Goal: Contribute content: Contribute content

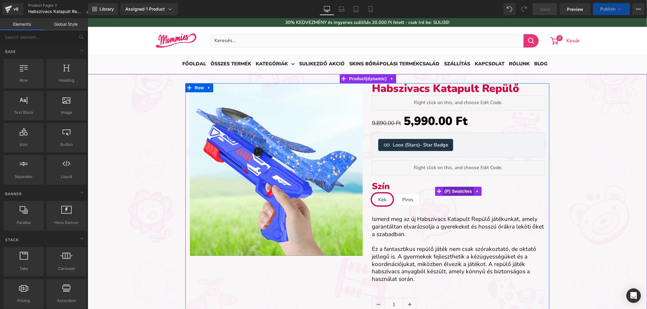
click at [456, 189] on span "(P) Swatches" at bounding box center [458, 191] width 31 height 9
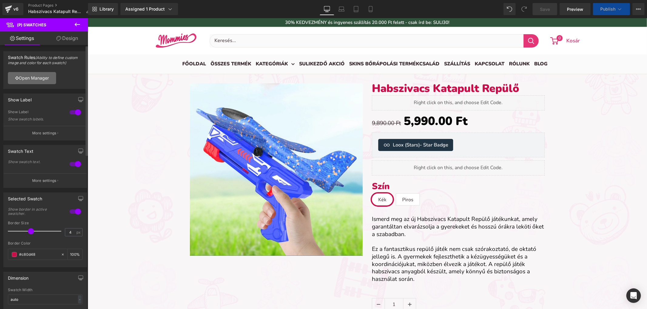
click at [49, 82] on link "Open Manager" at bounding box center [32, 78] width 48 height 12
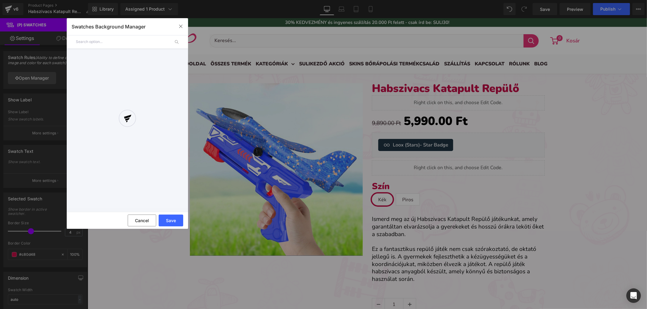
click at [97, 41] on div at bounding box center [127, 123] width 121 height 169
click at [179, 22] on button "button" at bounding box center [181, 27] width 10 height 10
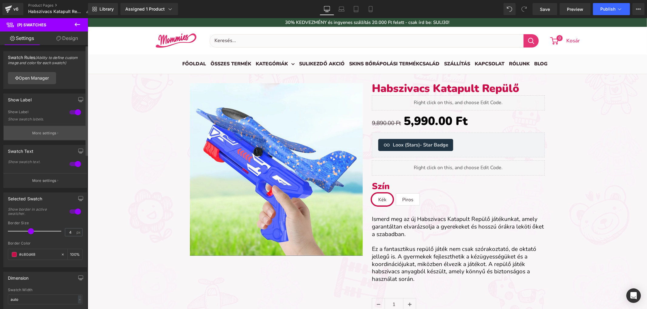
click at [33, 132] on p "More settings" at bounding box center [44, 133] width 24 height 5
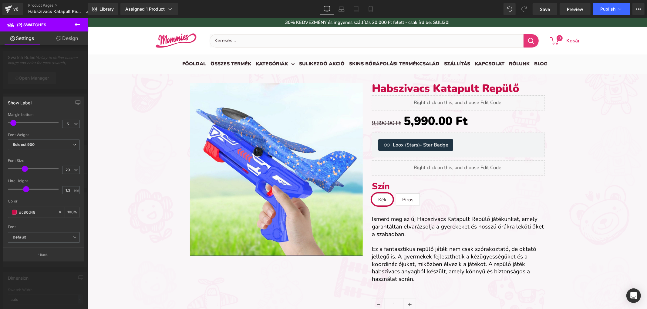
drag, startPoint x: 42, startPoint y: 253, endPoint x: 46, endPoint y: 242, distance: 12.1
click at [42, 253] on p "Back" at bounding box center [44, 255] width 8 height 5
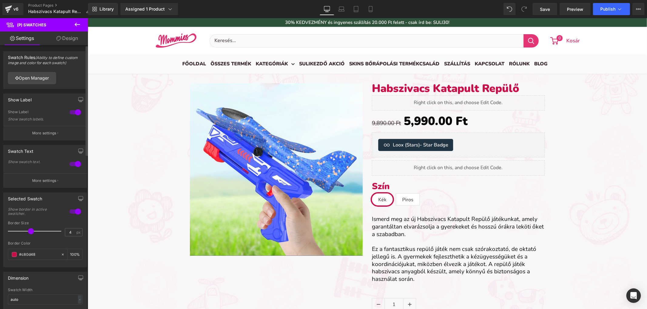
click at [76, 113] on div at bounding box center [75, 113] width 15 height 10
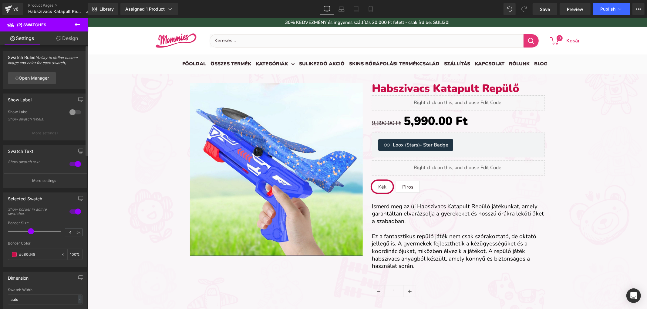
click at [76, 113] on div at bounding box center [75, 113] width 15 height 10
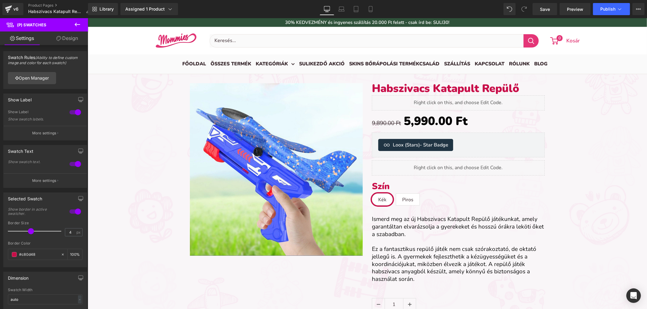
click at [79, 25] on icon at bounding box center [77, 25] width 5 height 4
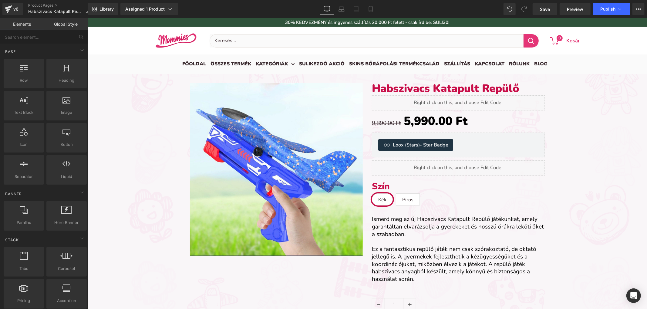
click at [44, 186] on div "Base Row rows, columns, layouts, div Heading headings, titles, h1,h2,h3,h4,h5,h…" at bounding box center [44, 209] width 85 height 46
click at [44, 37] on input "text" at bounding box center [37, 36] width 75 height 13
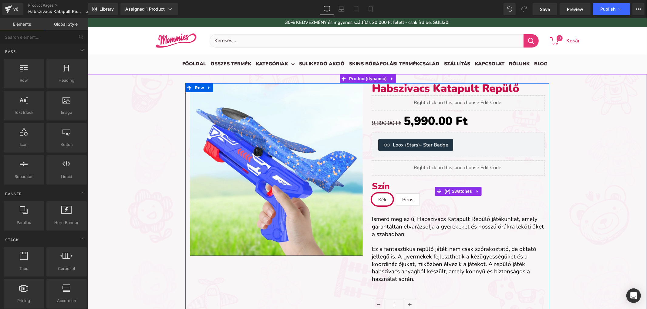
click at [475, 191] on icon at bounding box center [477, 191] width 4 height 5
click at [479, 191] on icon at bounding box center [481, 191] width 4 height 4
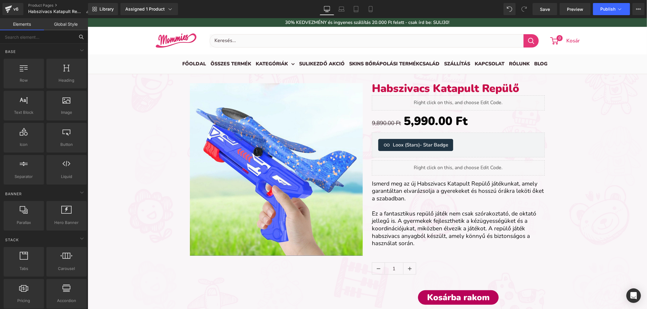
click at [45, 42] on input "text" at bounding box center [37, 36] width 75 height 13
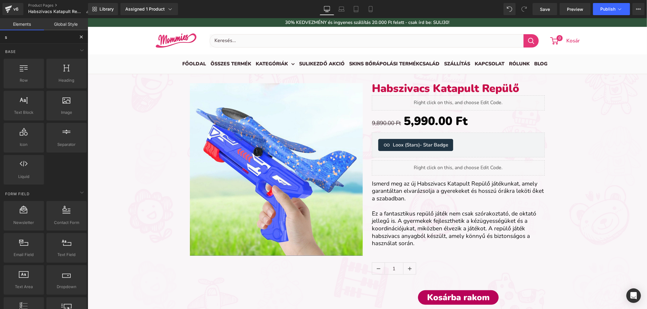
type input "sw"
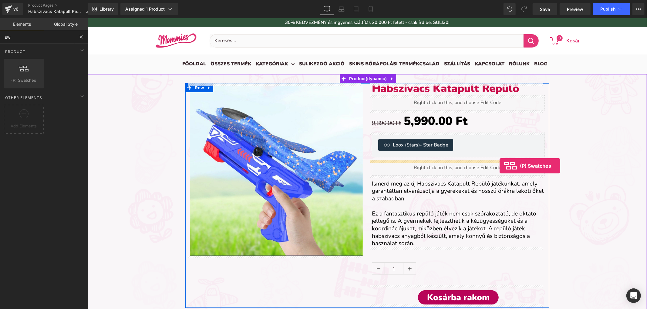
drag, startPoint x: 115, startPoint y: 88, endPoint x: 499, endPoint y: 166, distance: 391.3
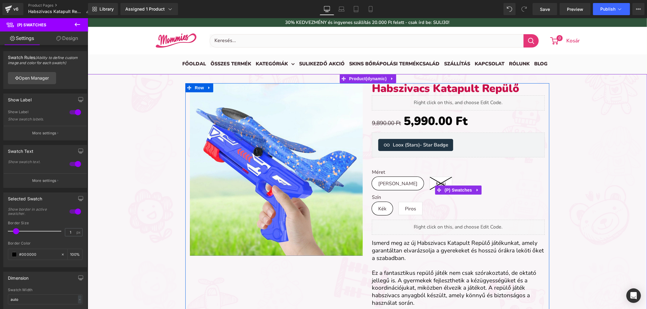
click at [429, 183] on icon at bounding box center [440, 183] width 22 height 13
click at [386, 183] on span "[PERSON_NAME]" at bounding box center [397, 183] width 39 height 13
click at [429, 182] on icon at bounding box center [440, 183] width 22 height 13
click at [401, 209] on span "Piros" at bounding box center [410, 208] width 24 height 13
click at [384, 210] on span "Kék" at bounding box center [381, 208] width 21 height 13
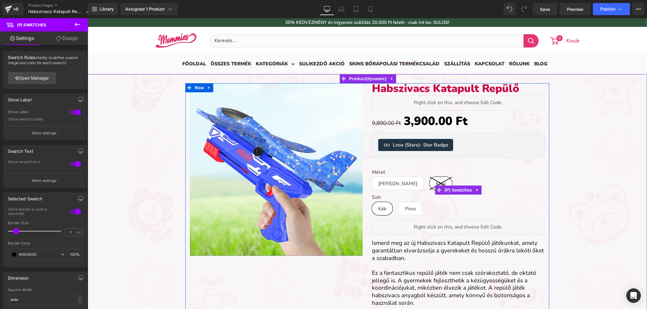
click at [378, 182] on span "[PERSON_NAME]" at bounding box center [397, 183] width 39 height 13
click at [406, 210] on span "Piros" at bounding box center [409, 208] width 11 height 13
click at [429, 186] on icon at bounding box center [440, 183] width 22 height 13
click at [378, 209] on span "Kék" at bounding box center [382, 208] width 8 height 13
click at [404, 208] on span "Piros" at bounding box center [409, 208] width 11 height 13
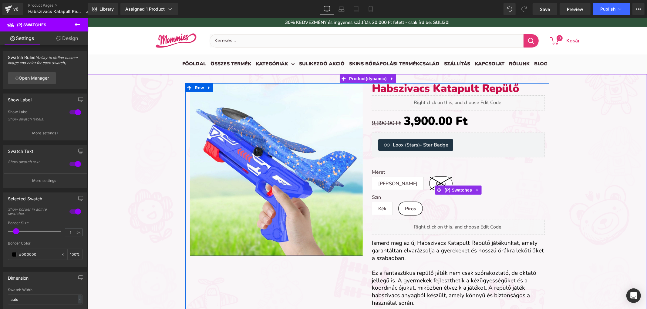
click at [378, 188] on span "[PERSON_NAME]" at bounding box center [397, 183] width 39 height 13
click at [429, 185] on icon at bounding box center [440, 183] width 22 height 13
click at [381, 204] on span "Kék" at bounding box center [382, 208] width 8 height 13
click at [404, 205] on span "Piros" at bounding box center [409, 208] width 11 height 13
click at [382, 188] on span "[PERSON_NAME]" at bounding box center [397, 183] width 39 height 13
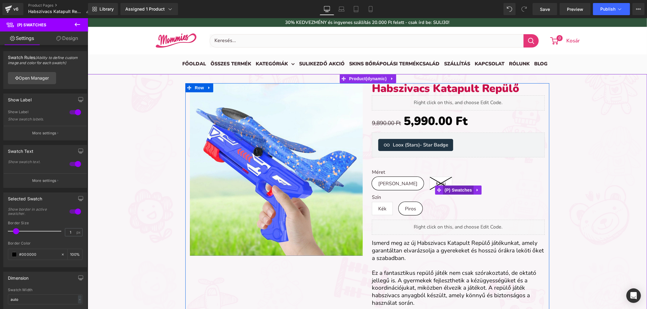
click at [450, 191] on span "(P) Swatches" at bounding box center [458, 190] width 31 height 9
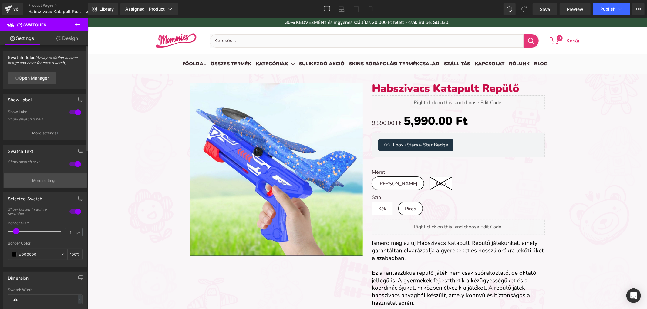
click at [57, 182] on icon "button" at bounding box center [57, 180] width 1 height 3
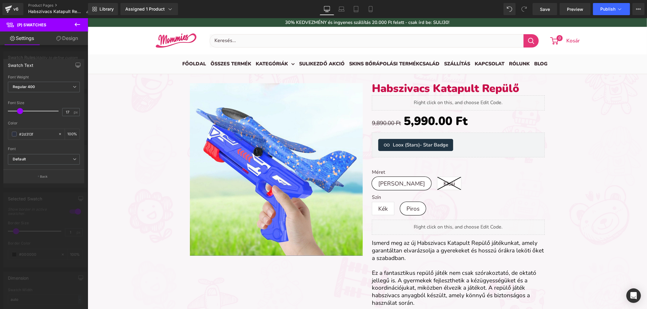
type input "16"
click at [19, 112] on span at bounding box center [18, 111] width 6 height 6
click at [42, 177] on p "Back" at bounding box center [44, 177] width 8 height 5
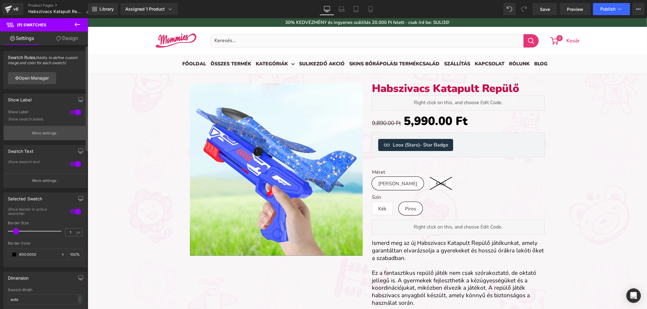
click at [41, 131] on p "More settings" at bounding box center [44, 133] width 24 height 5
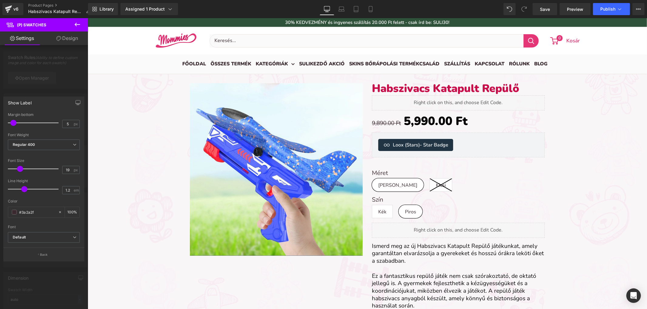
type input "18"
click at [19, 167] on span at bounding box center [19, 169] width 6 height 6
click at [37, 215] on input "#3a2a2f" at bounding box center [37, 212] width 36 height 7
click at [12, 211] on span at bounding box center [14, 212] width 5 height 5
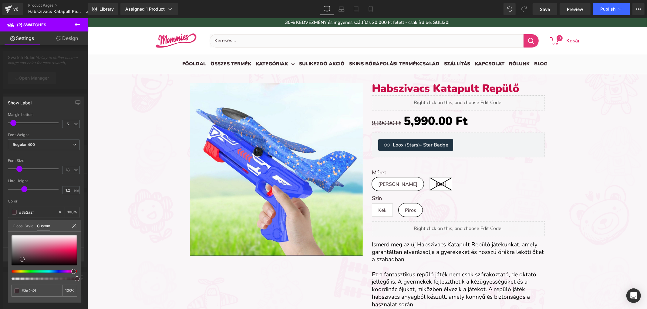
click at [25, 224] on link "Global Style" at bounding box center [23, 226] width 21 height 10
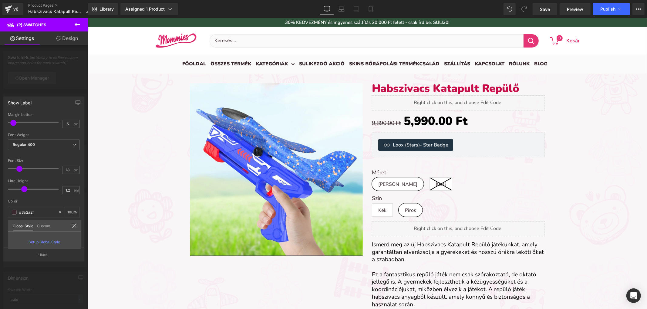
click at [41, 226] on link "Custom" at bounding box center [43, 226] width 13 height 10
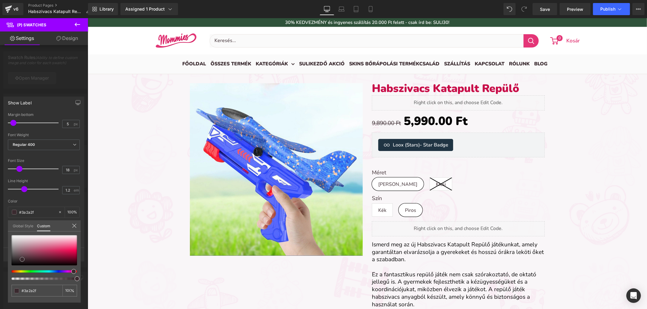
type input "#f04178"
click at [68, 247] on div at bounding box center [44, 251] width 65 height 30
click at [73, 224] on icon at bounding box center [74, 226] width 5 height 5
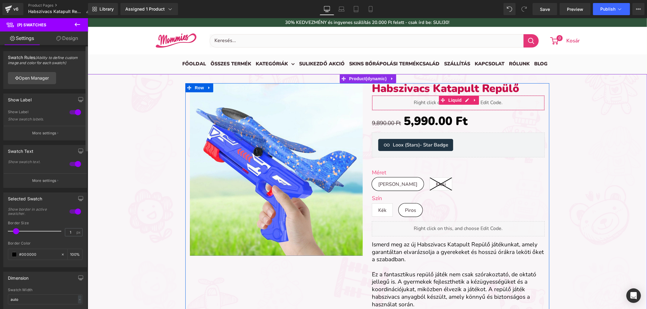
click at [463, 91] on link "Habszivacs Katapult Repülő" at bounding box center [444, 88] width 147 height 11
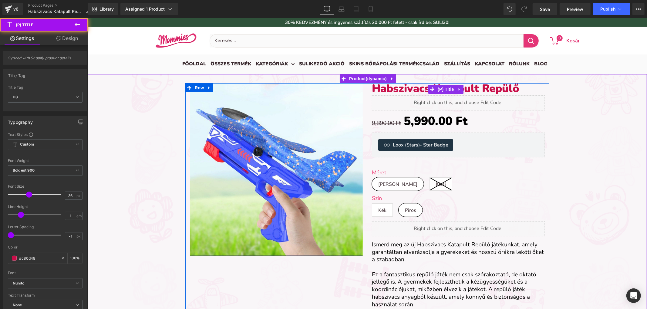
click at [473, 89] on link "Habszivacs Katapult Repülő" at bounding box center [444, 88] width 147 height 11
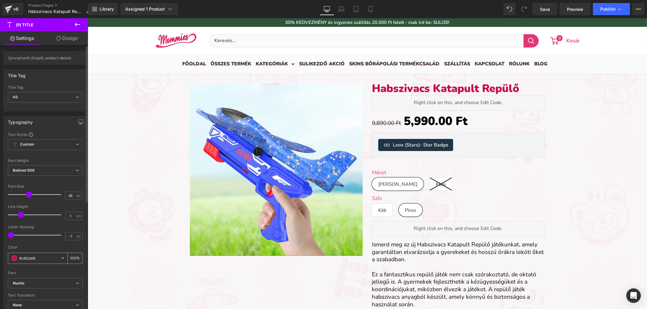
click at [35, 258] on input "#c80d48" at bounding box center [38, 258] width 39 height 7
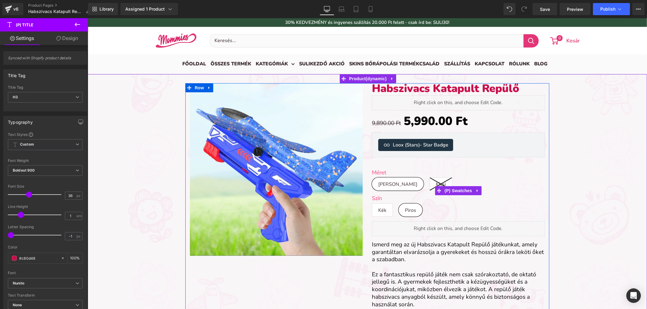
click at [383, 167] on div "Méret Nagy Kicsi Szín Kék [GEOGRAPHIC_DATA]" at bounding box center [457, 190] width 173 height 61
click at [453, 189] on span "(P) Swatches" at bounding box center [458, 190] width 31 height 9
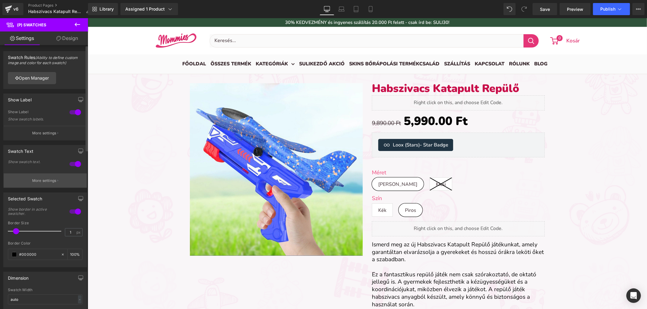
click at [59, 184] on button "More settings" at bounding box center [45, 181] width 83 height 14
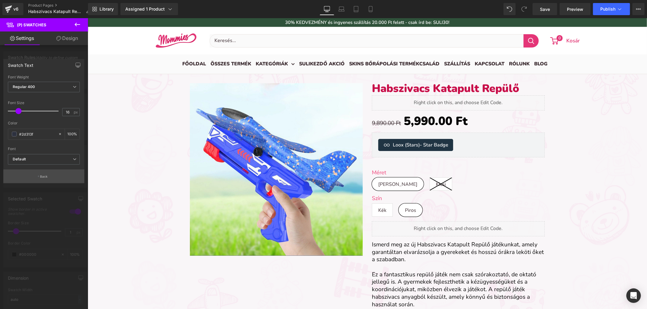
click at [31, 173] on button "Back" at bounding box center [43, 177] width 81 height 14
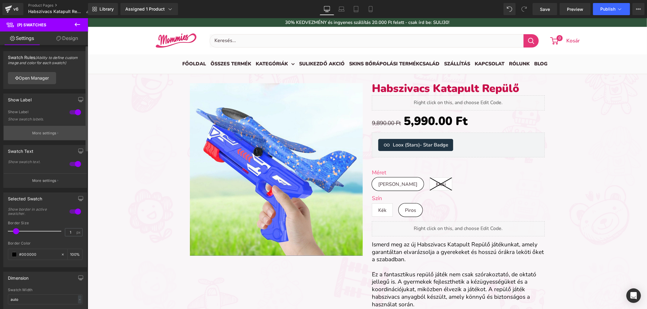
click at [37, 133] on p "More settings" at bounding box center [44, 133] width 24 height 5
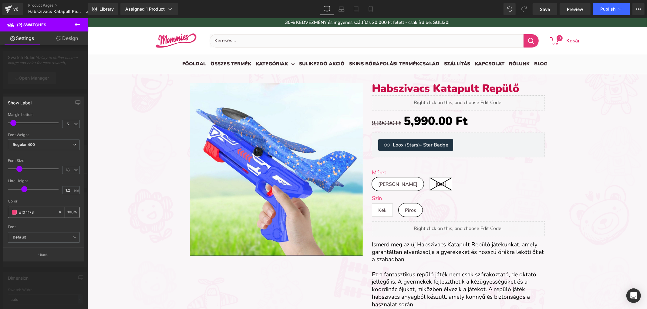
click at [36, 215] on input "#f04178" at bounding box center [37, 212] width 36 height 7
paste input "c80d4"
type input "#c80d48"
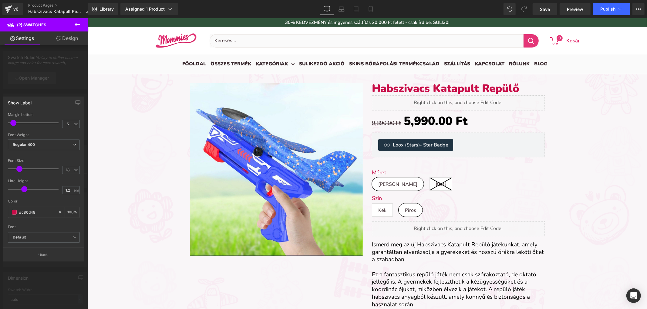
click at [32, 230] on div "Font Default Open Sans Nunito [GEOGRAPHIC_DATA] Balsamiq Sans Poppins BradyBunc…" at bounding box center [44, 173] width 72 height 120
click at [46, 140] on span "Regular 400" at bounding box center [44, 145] width 72 height 11
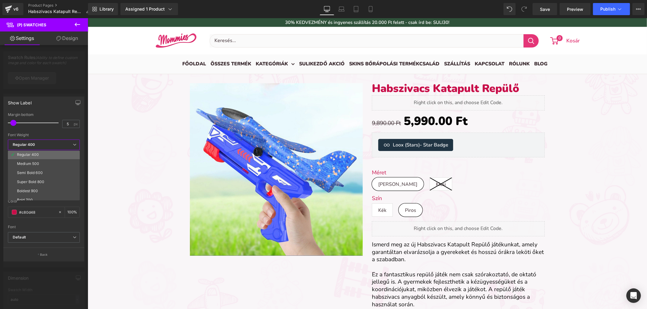
scroll to position [34, 0]
click at [42, 178] on li "Super Bold 800" at bounding box center [45, 176] width 75 height 9
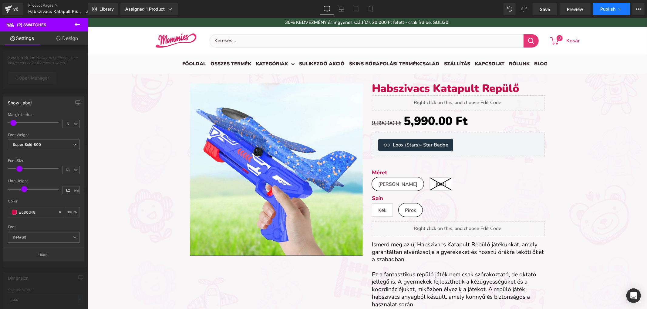
click at [602, 3] on button "Publish" at bounding box center [611, 9] width 37 height 12
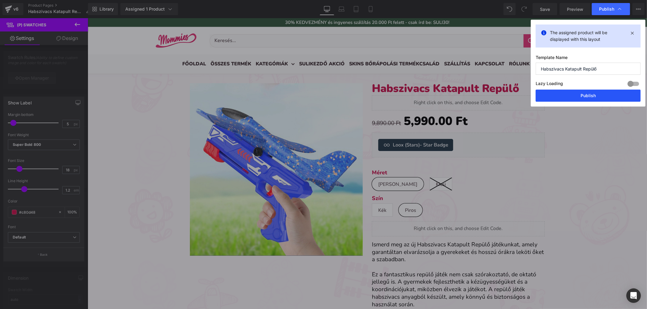
drag, startPoint x: 574, startPoint y: 95, endPoint x: 424, endPoint y: 99, distance: 150.7
click at [574, 95] on button "Publish" at bounding box center [587, 96] width 105 height 12
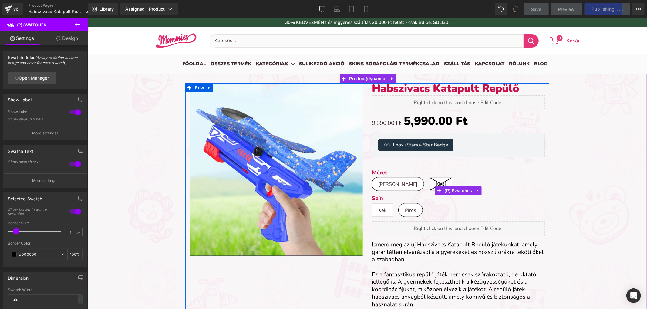
click at [429, 185] on icon at bounding box center [440, 184] width 22 height 13
click at [384, 183] on span "[PERSON_NAME]" at bounding box center [397, 184] width 39 height 13
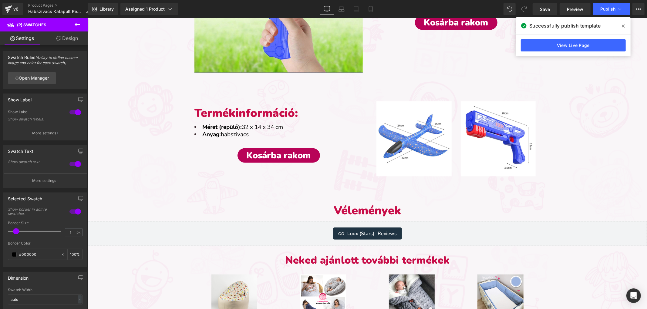
scroll to position [741, 0]
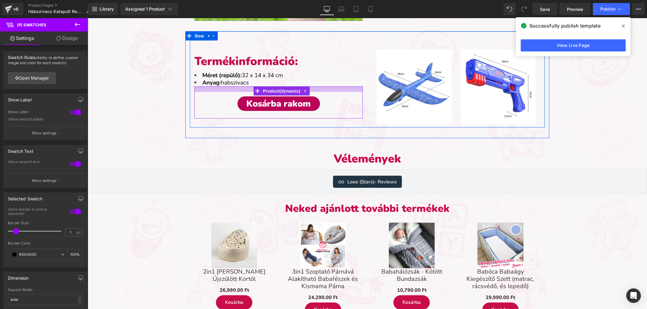
click at [87, 18] on div at bounding box center [87, 18] width 0 height 0
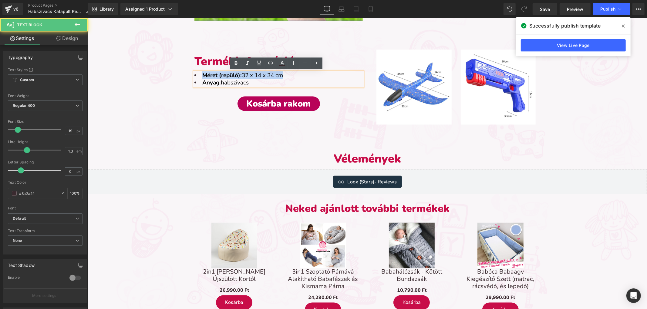
drag, startPoint x: 285, startPoint y: 74, endPoint x: 176, endPoint y: 69, distance: 109.8
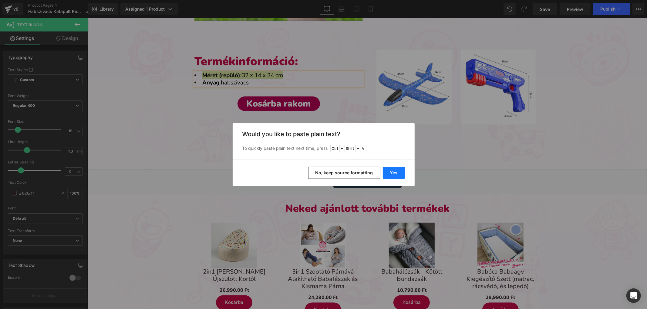
drag, startPoint x: 389, startPoint y: 171, endPoint x: 302, endPoint y: 153, distance: 89.2
click at [389, 171] on button "Yes" at bounding box center [394, 173] width 22 height 12
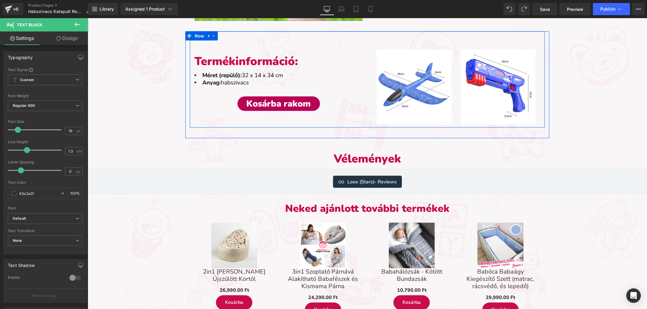
drag, startPoint x: 301, startPoint y: 71, endPoint x: 191, endPoint y: 69, distance: 110.1
click at [191, 69] on div "Termékinformáció: Heading Méret (repülő): 32 x 14 x 34 cm Anyag: habszivacs Tex…" at bounding box center [277, 83] width 177 height 87
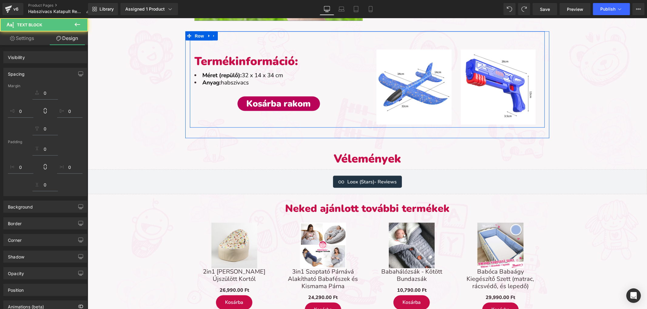
click at [205, 75] on strong "Méret (repülő):" at bounding box center [221, 75] width 39 height 8
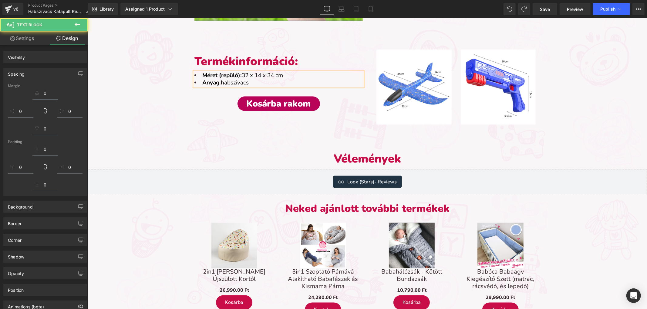
click at [205, 75] on strong "Méret (repülő):" at bounding box center [221, 75] width 39 height 8
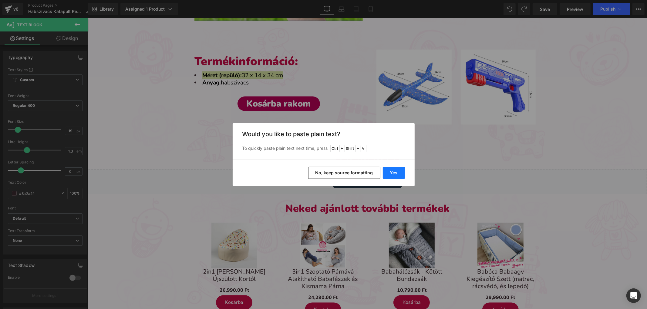
click at [392, 173] on button "Yes" at bounding box center [394, 173] width 22 height 12
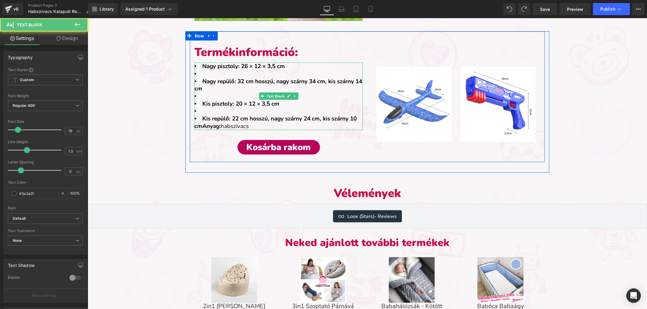
click at [200, 116] on strong "Kis repülő: 22 cm hosszú, nagy szárny 24 cm, kis szárny 10 cmAnyag:" at bounding box center [275, 122] width 162 height 15
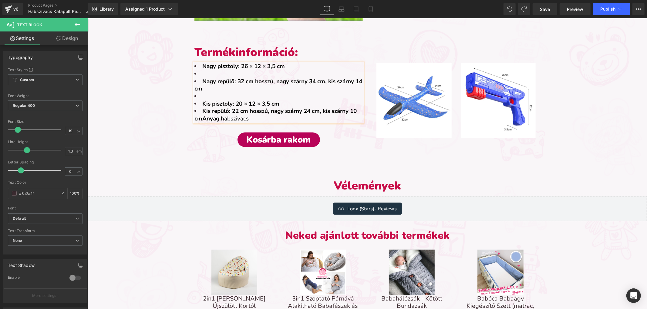
click at [199, 98] on li at bounding box center [278, 96] width 168 height 8
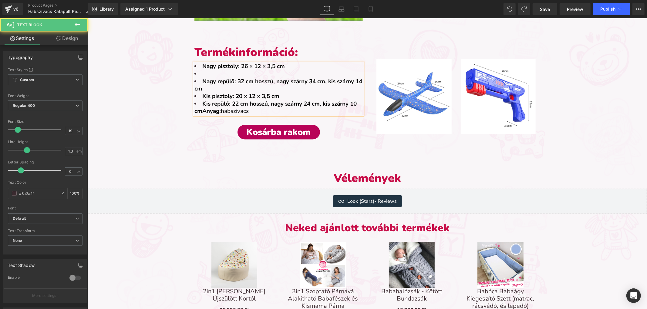
click at [197, 76] on li at bounding box center [278, 74] width 168 height 8
click at [199, 81] on li "Nagy repülő: 32 cm hosszú, nagy szárny 34 cm, kis szárny 14 cm" at bounding box center [278, 85] width 168 height 15
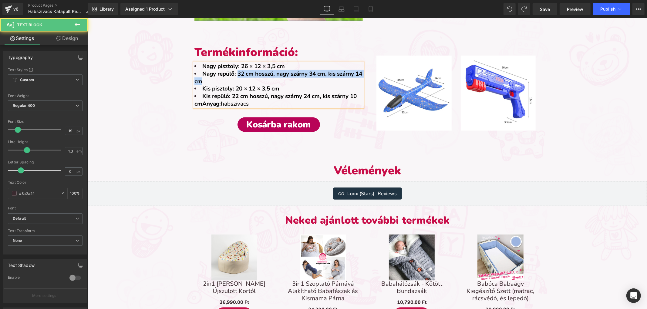
drag, startPoint x: 236, startPoint y: 72, endPoint x: 239, endPoint y: 77, distance: 5.4
click at [239, 77] on li "Nagy repülő: 32 cm hosszú, nagy szárny 34 cm, kis szárny 14 cm" at bounding box center [278, 77] width 168 height 15
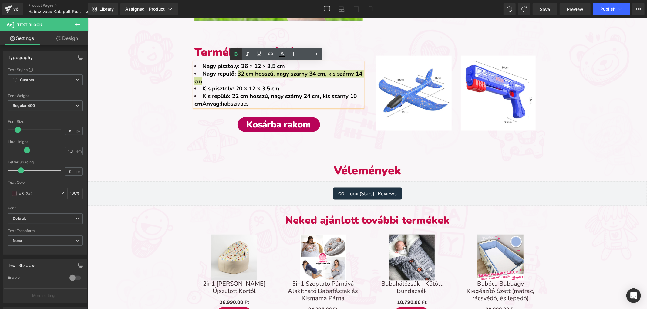
click at [234, 55] on icon at bounding box center [235, 54] width 7 height 7
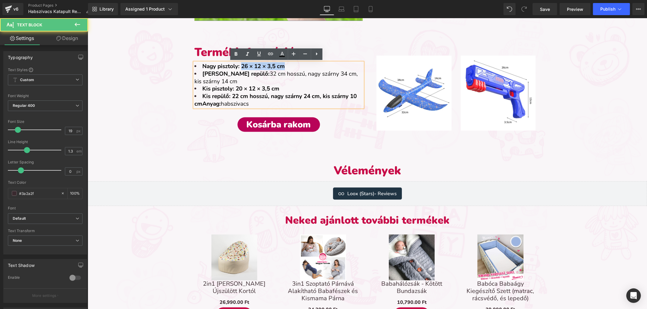
drag, startPoint x: 239, startPoint y: 68, endPoint x: 291, endPoint y: 68, distance: 51.8
click at [291, 68] on li "Nagy pisztoly: 26 × 12 × 3,5 cm" at bounding box center [278, 66] width 168 height 8
drag, startPoint x: 233, startPoint y: 55, endPoint x: 236, endPoint y: 59, distance: 5.4
click at [233, 55] on icon at bounding box center [235, 54] width 7 height 7
drag, startPoint x: 236, startPoint y: 86, endPoint x: 259, endPoint y: 80, distance: 24.3
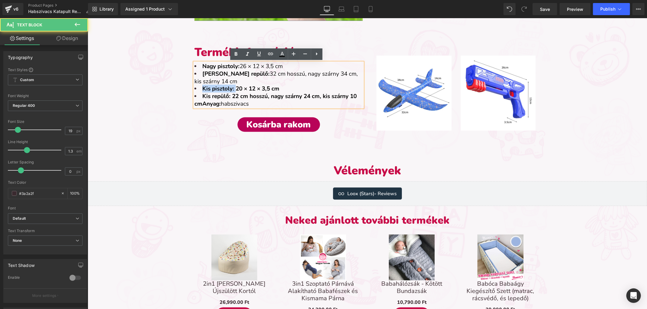
click at [288, 84] on ul "Nagy pisztoly: 26 × 12 × 3,5 cm Nagy repülő: 32 cm hosszú, nagy szárny 34 cm, k…" at bounding box center [278, 84] width 168 height 45
click at [287, 89] on li "Kis pisztoly: 20 × 12 × 3,5 cm" at bounding box center [278, 89] width 168 height 8
click at [279, 88] on li "Kis pisztoly: 20 × 12 × 3,5 cm" at bounding box center [278, 89] width 168 height 8
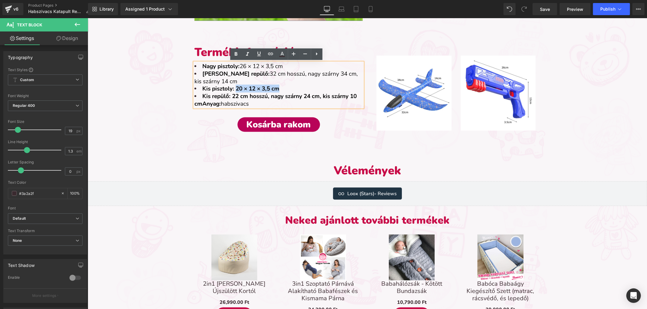
drag, startPoint x: 279, startPoint y: 89, endPoint x: 233, endPoint y: 89, distance: 46.1
click at [233, 89] on li "Kis pisztoly: 20 × 12 × 3,5 cm" at bounding box center [278, 89] width 168 height 8
click at [233, 55] on icon at bounding box center [235, 54] width 7 height 7
drag, startPoint x: 229, startPoint y: 95, endPoint x: 351, endPoint y: 95, distance: 122.5
click at [355, 98] on strong "Kis repülő: 22 cm hosszú, nagy szárny 24 cm, kis szárny 10 cmAnyag:" at bounding box center [275, 99] width 162 height 15
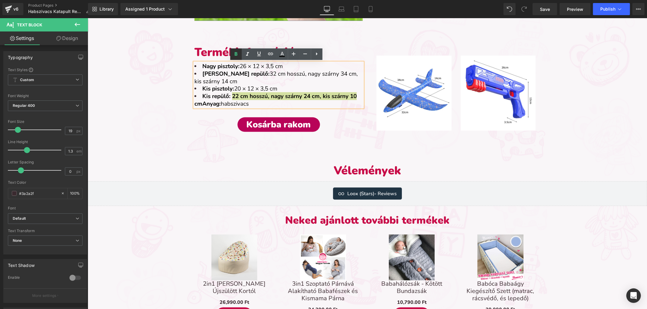
click at [234, 53] on icon at bounding box center [235, 54] width 7 height 7
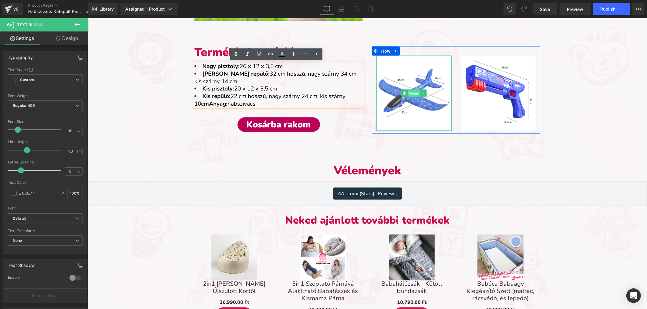
click at [407, 94] on span "Image" at bounding box center [413, 93] width 13 height 7
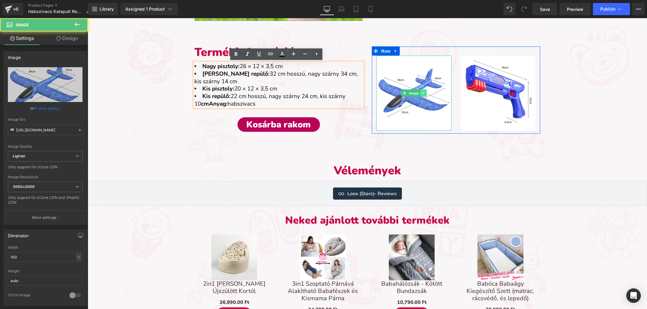
click at [421, 91] on icon at bounding box center [422, 93] width 3 height 4
click at [424, 92] on icon at bounding box center [425, 93] width 3 height 4
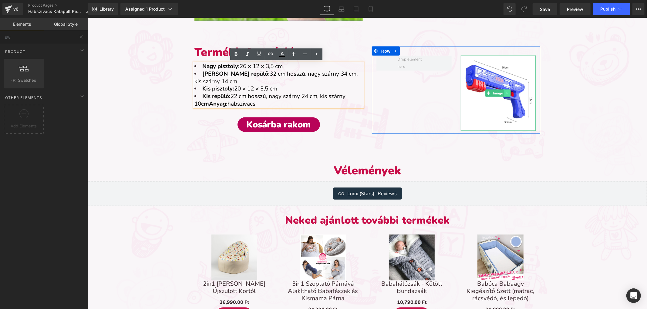
click at [505, 89] on div "Image" at bounding box center [497, 92] width 75 height 75
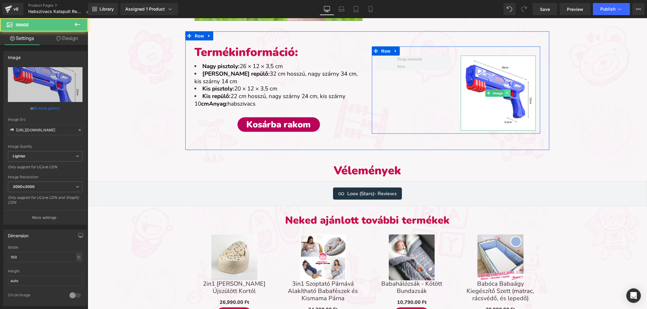
click at [506, 93] on icon at bounding box center [506, 93] width 3 height 4
click at [508, 94] on icon at bounding box center [509, 92] width 3 height 3
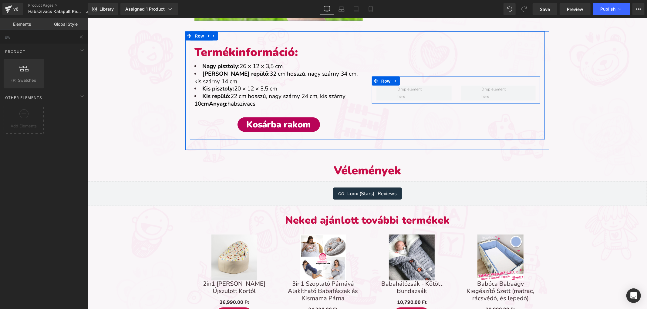
click at [451, 80] on div "Row" at bounding box center [455, 89] width 168 height 27
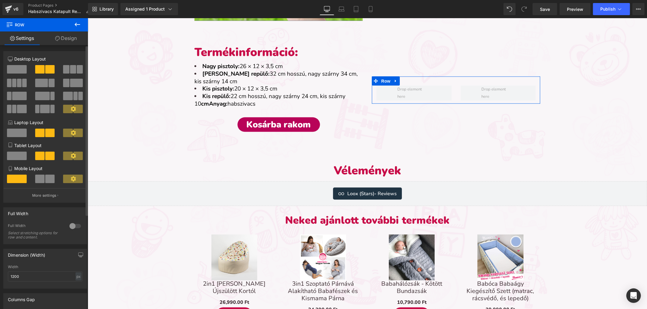
click at [23, 73] on span at bounding box center [17, 69] width 20 height 8
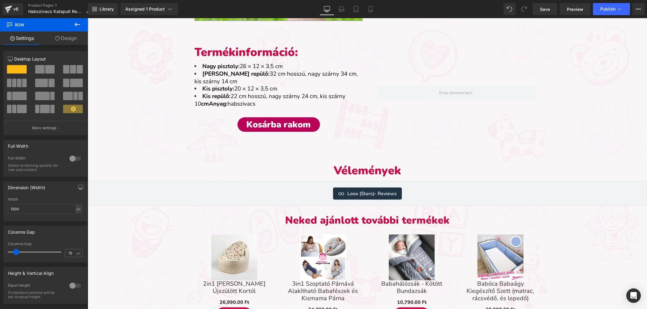
click at [81, 24] on button at bounding box center [77, 24] width 21 height 13
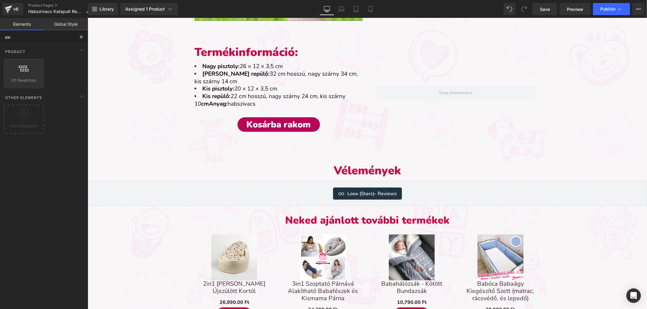
click at [44, 39] on input "sw" at bounding box center [37, 36] width 75 height 13
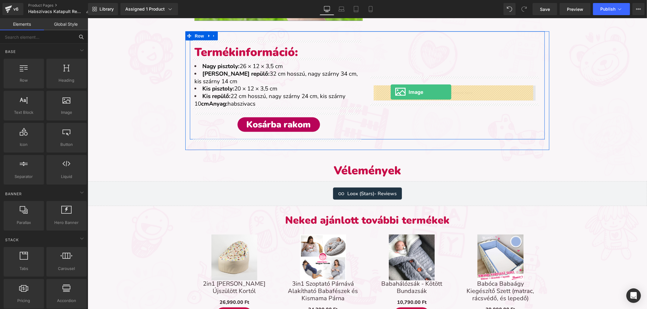
drag, startPoint x: 153, startPoint y: 122, endPoint x: 391, endPoint y: 92, distance: 239.2
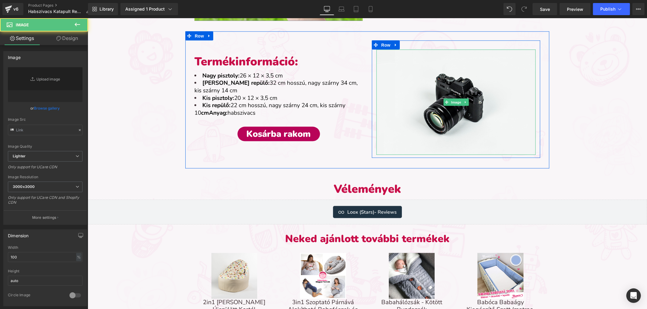
type input "//[DOMAIN_NAME][URL]"
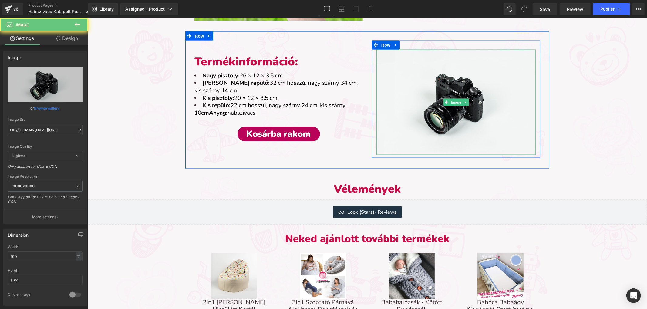
click at [403, 90] on img at bounding box center [455, 101] width 159 height 105
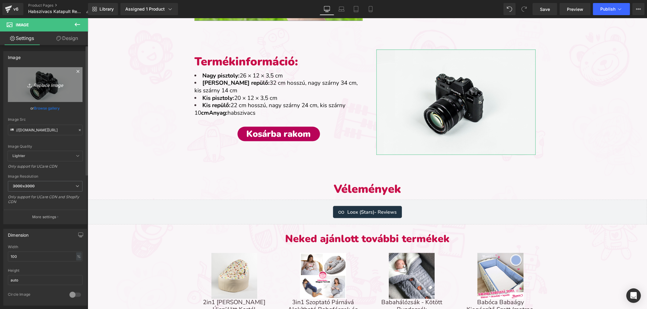
click at [41, 95] on link "Replace Image" at bounding box center [45, 84] width 75 height 35
type input "C:\fakepath\habszivacs katapult repülő kicsi-termékkép (1).webp"
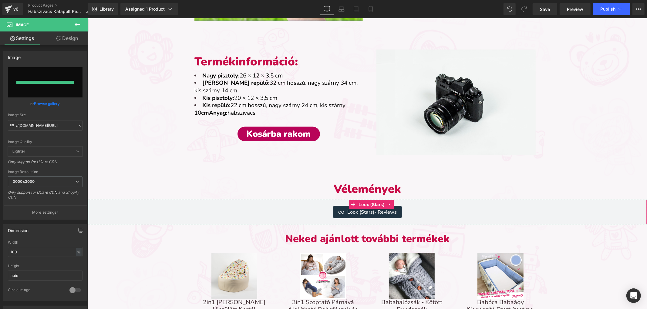
type input "[URL][DOMAIN_NAME]"
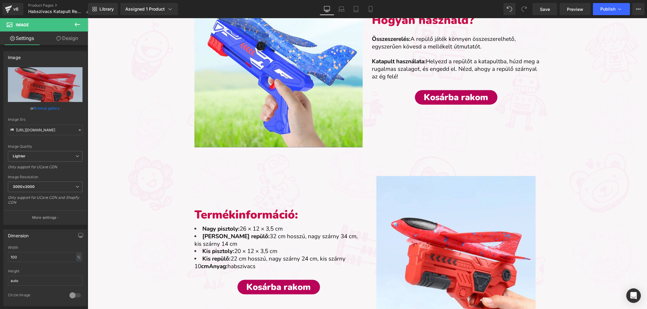
scroll to position [674, 0]
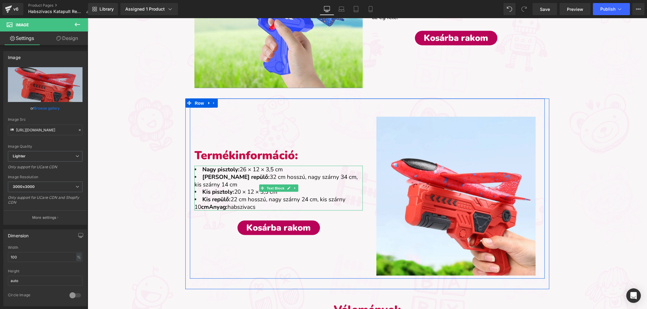
click at [201, 207] on strong "cmAnyag:" at bounding box center [214, 207] width 26 height 8
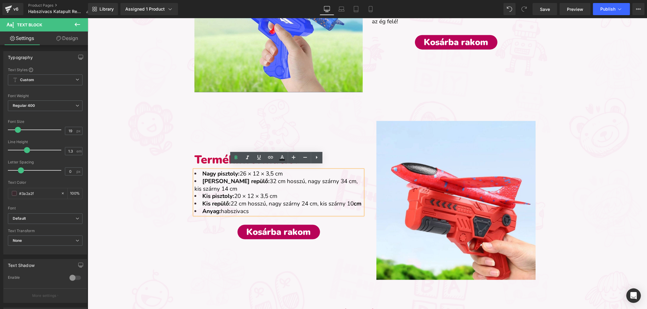
scroll to position [666, 0]
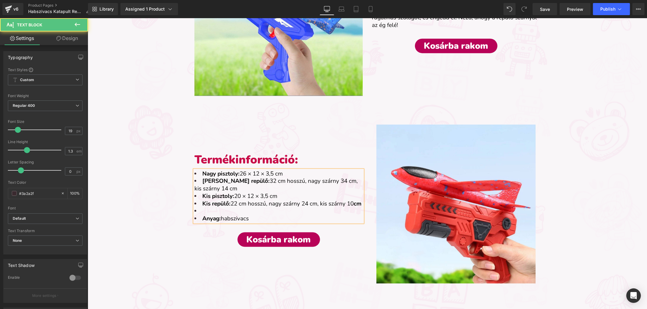
click at [202, 212] on li at bounding box center [278, 211] width 168 height 8
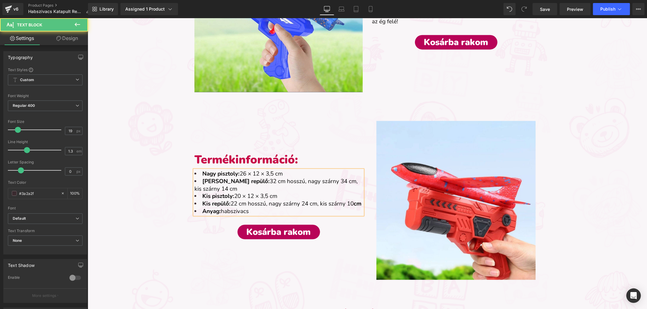
click at [202, 214] on strong "Anyag:" at bounding box center [211, 211] width 18 height 8
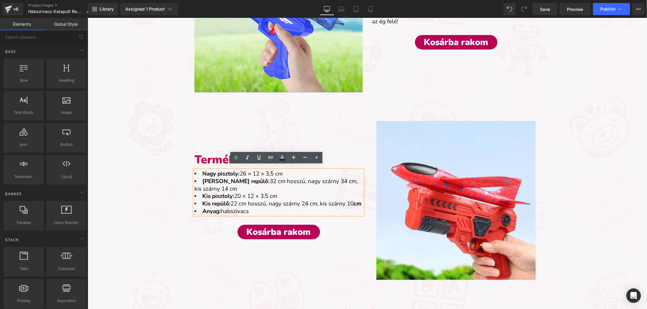
click at [614, 153] on div "Sale Off (P) Image Habszivacs Katapult Repülő (P) Title Liquid 9,890.00 Ft 5,99…" at bounding box center [366, 41] width 559 height 1272
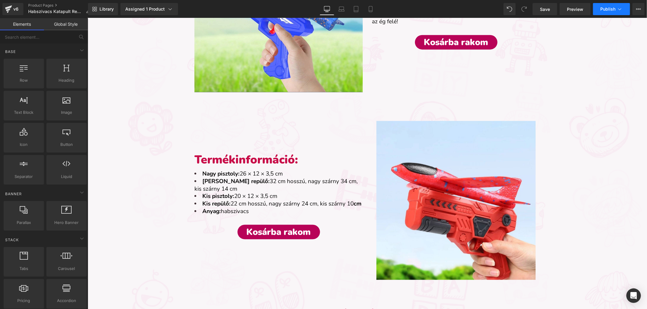
click at [602, 6] on button "Publish" at bounding box center [611, 9] width 37 height 12
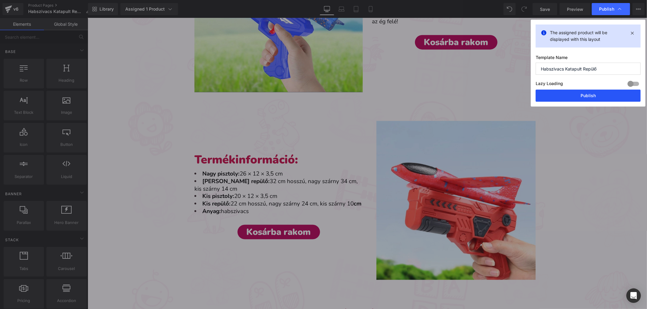
click at [596, 94] on button "Publish" at bounding box center [587, 96] width 105 height 12
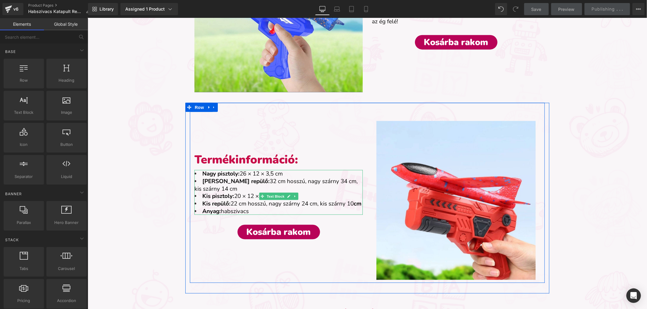
click at [268, 208] on li "Kis repülő: 22 cm hosszú, nagy szárny 24 cm, kis szárny 10 cm" at bounding box center [278, 204] width 168 height 8
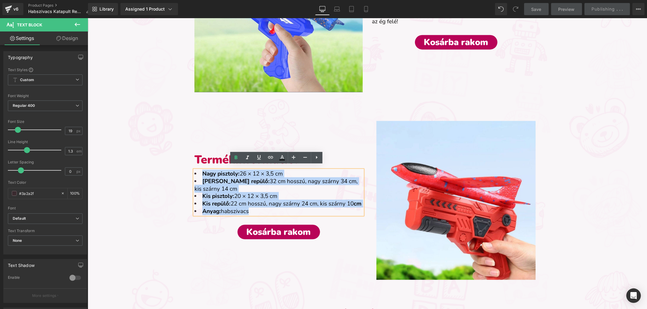
drag, startPoint x: 260, startPoint y: 214, endPoint x: 184, endPoint y: 161, distance: 92.7
click at [185, 161] on div "Termékinformáció: Heading Nagy pisztoly: 26 × 12 × 3,5 cm Nagy repülő: 32 cm ho…" at bounding box center [367, 193] width 364 height 180
copy ul "Nagy pisztoly: 26 × 12 × 3,5 cm Nagy repülő: 32 cm hosszú, nagy szárny 34 cm, k…"
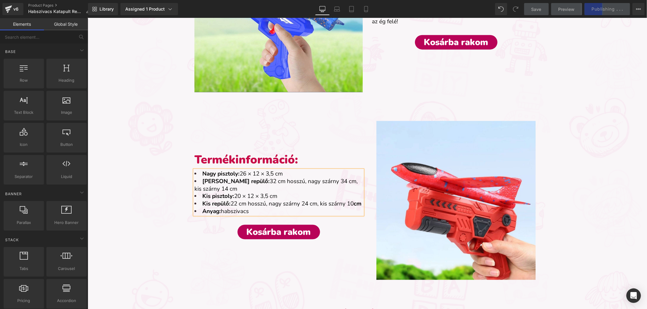
drag, startPoint x: 587, startPoint y: 154, endPoint x: 591, endPoint y: 61, distance: 92.8
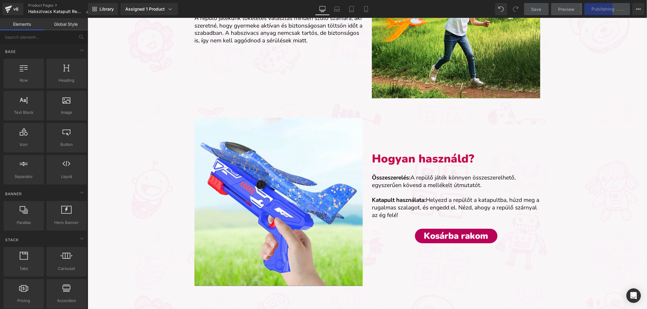
scroll to position [299, 0]
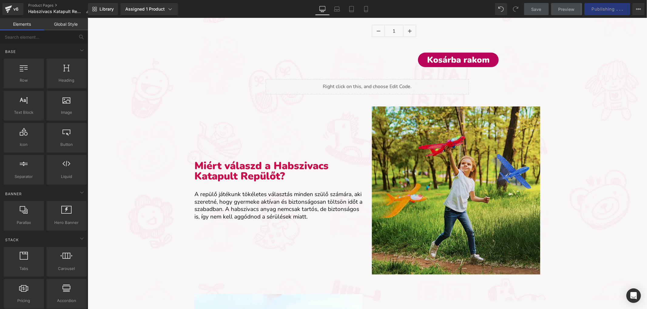
click at [451, 173] on img at bounding box center [455, 190] width 168 height 168
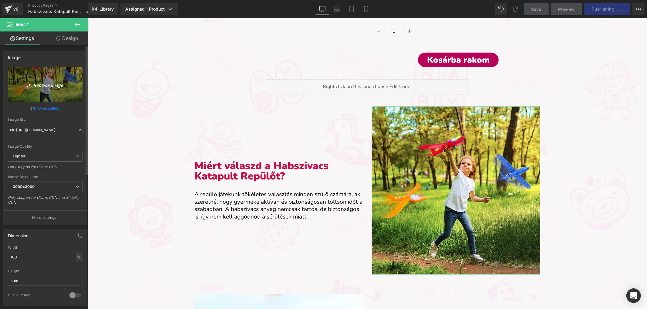
click at [52, 91] on link "Replace Image" at bounding box center [45, 84] width 75 height 35
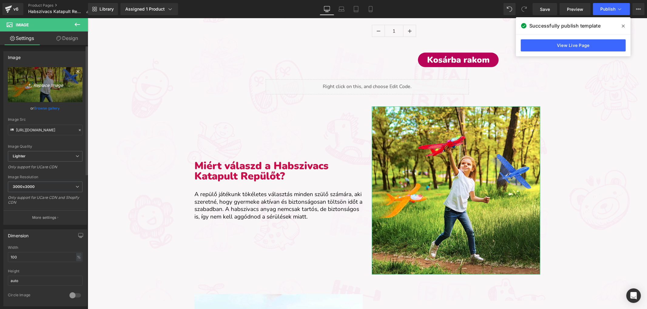
type input "C:\fakepath\habszivacs katapult repülő-termékkép (5).webp"
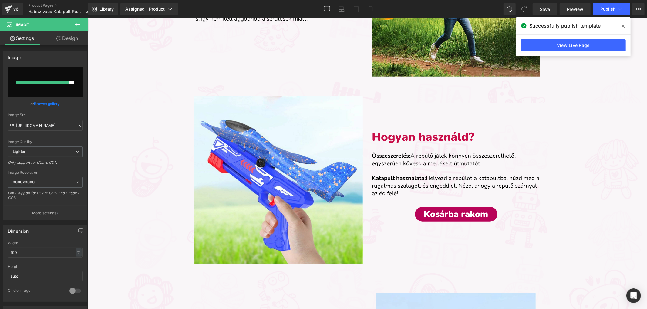
type input "[URL][DOMAIN_NAME]"
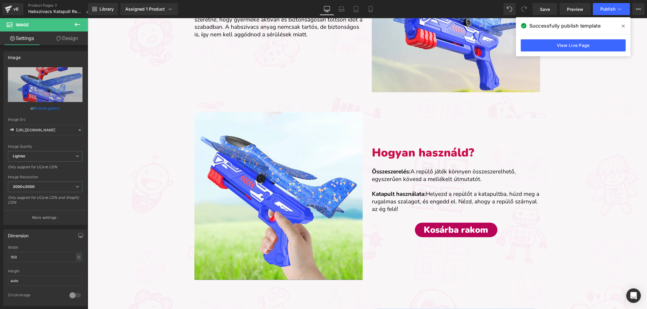
scroll to position [366, 0]
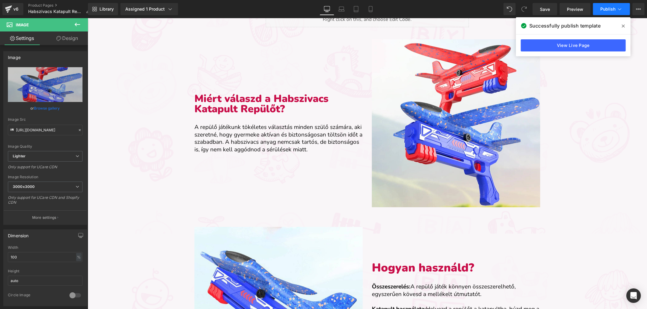
click at [606, 7] on span "Publish" at bounding box center [607, 9] width 15 height 5
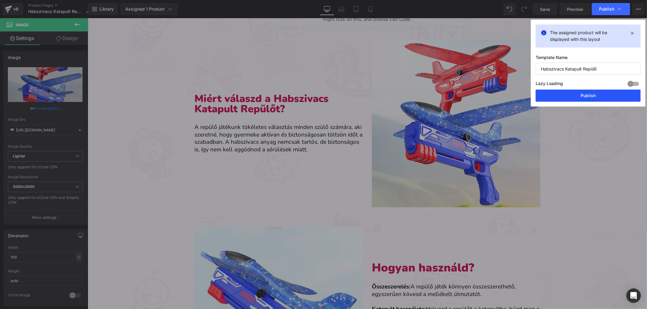
drag, startPoint x: 567, startPoint y: 92, endPoint x: 408, endPoint y: 134, distance: 164.2
click at [567, 92] on button "Publish" at bounding box center [587, 96] width 105 height 12
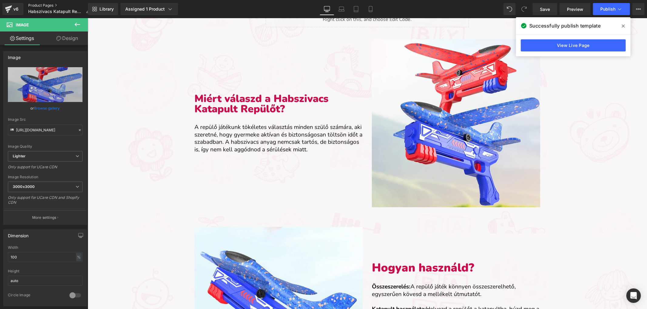
click at [32, 4] on link "Product Pages" at bounding box center [61, 5] width 67 height 5
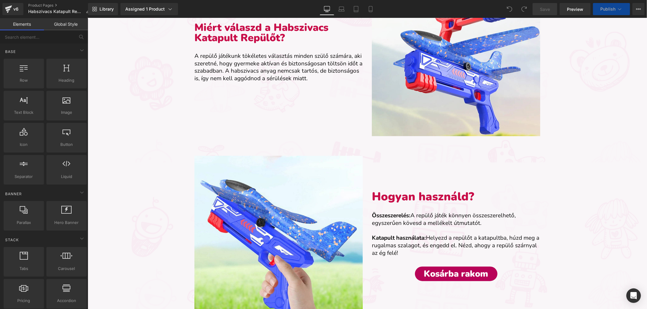
scroll to position [438, 0]
click at [370, 9] on icon at bounding box center [370, 9] width 6 height 6
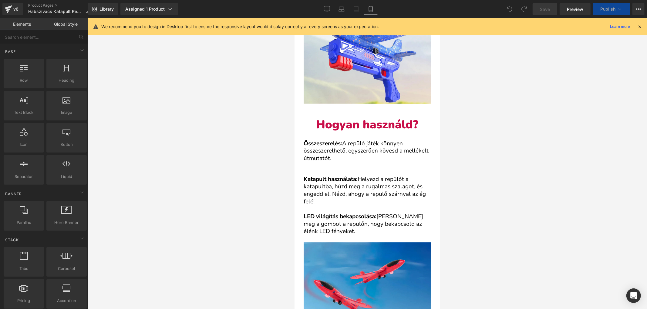
scroll to position [707, 0]
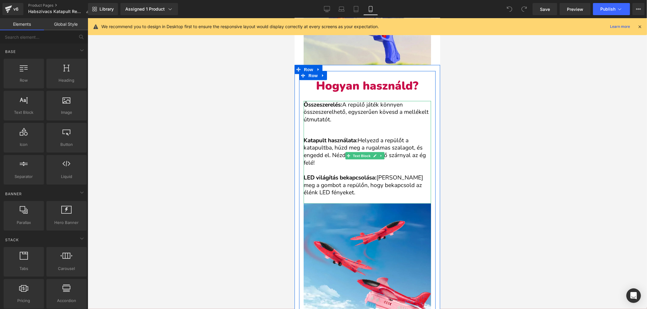
click at [326, 174] on strong "LED világítás bekapcsolása:" at bounding box center [339, 178] width 73 height 8
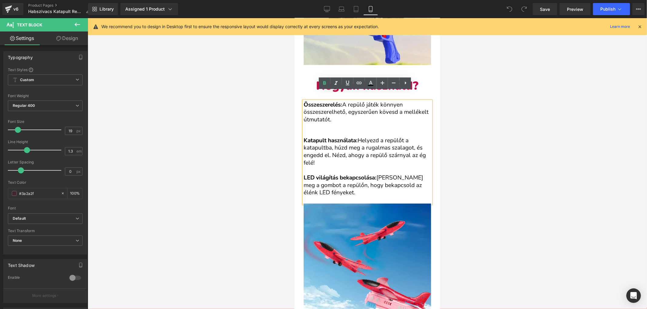
drag, startPoint x: 347, startPoint y: 184, endPoint x: 303, endPoint y: 167, distance: 47.7
click at [303, 167] on div "Összeszerelés : A repülő játék könnyen összeszerelhető, egyszerűen kövesd a mel…" at bounding box center [366, 152] width 127 height 103
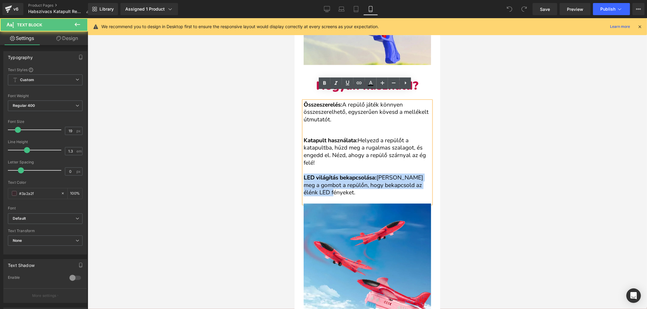
drag, startPoint x: 303, startPoint y: 167, endPoint x: 346, endPoint y: 184, distance: 45.9
click at [346, 184] on div "LED világítás bekapcsolása: Nyomd meg a gombot a repülőn, hogy bekapcsold az él…" at bounding box center [366, 185] width 127 height 22
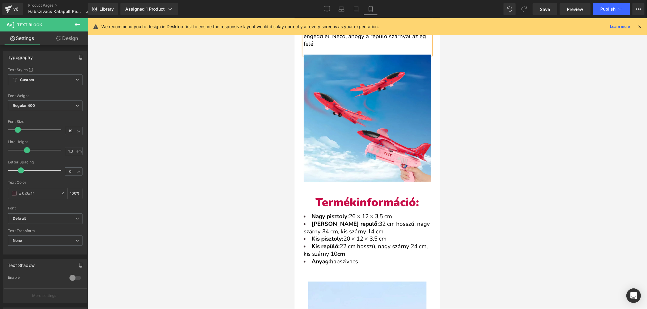
scroll to position [909, 0]
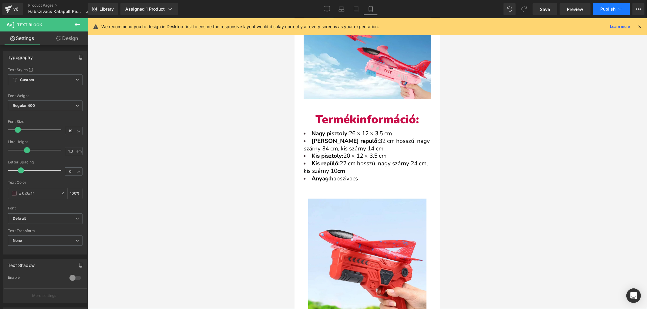
click at [618, 12] on button "Publish" at bounding box center [611, 9] width 37 height 12
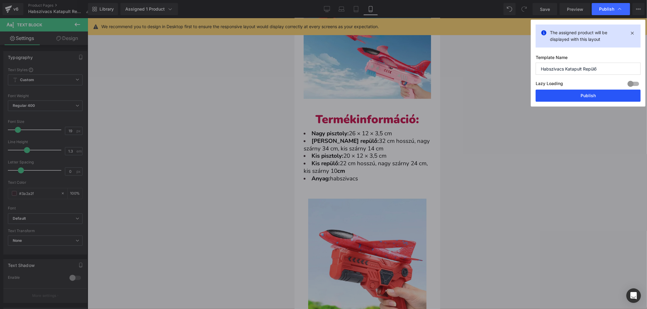
click at [600, 100] on button "Publish" at bounding box center [587, 96] width 105 height 12
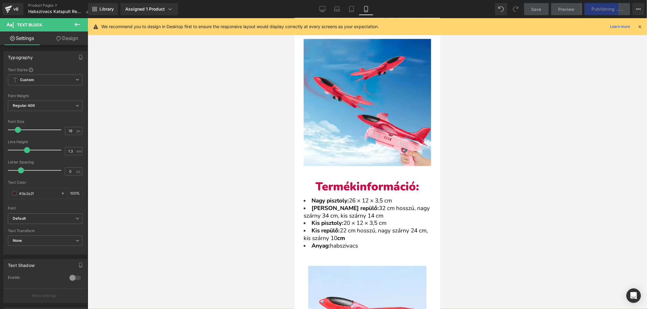
scroll to position [842, 0]
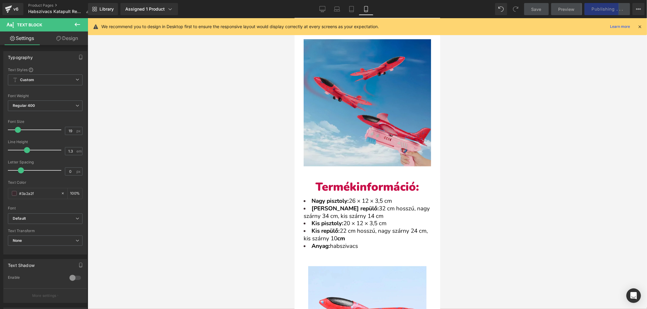
click at [371, 112] on img at bounding box center [366, 102] width 127 height 127
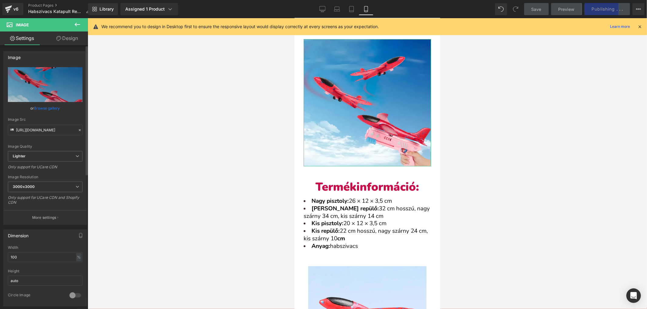
click at [47, 104] on link "Browse gallery" at bounding box center [47, 108] width 26 height 11
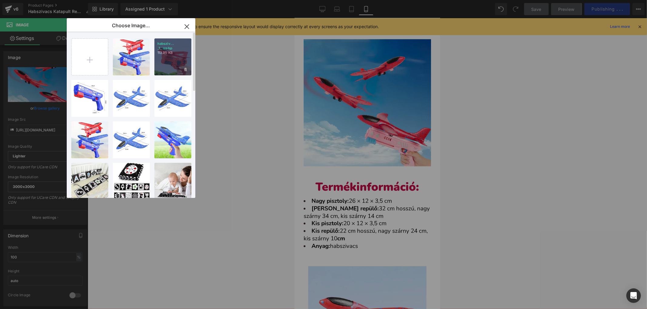
click at [167, 59] on div "habsziv... _1_.webp 113.95 KB" at bounding box center [172, 56] width 37 height 37
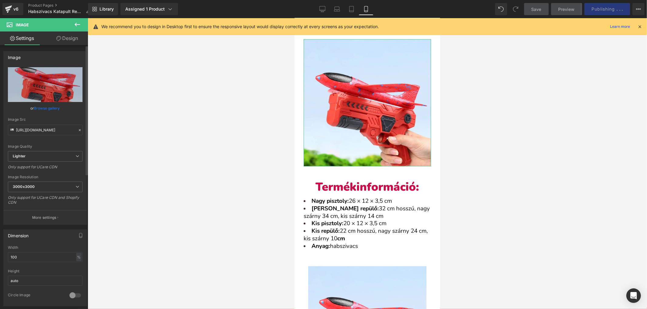
click at [44, 109] on link "Browse gallery" at bounding box center [47, 108] width 26 height 11
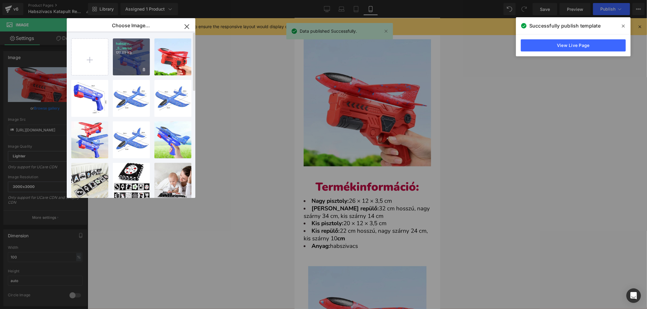
click at [131, 59] on div "habsziv... _5_.webp 170.89 KB" at bounding box center [131, 56] width 37 height 37
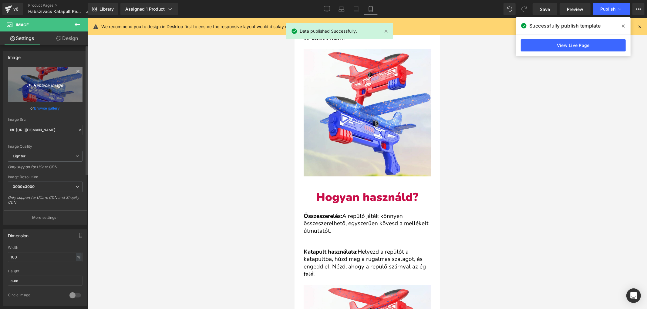
scroll to position [741, 0]
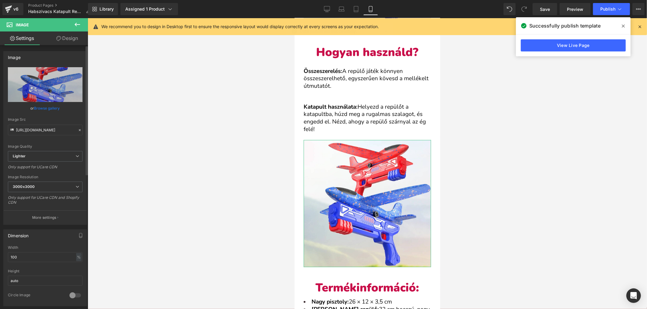
click at [37, 106] on link "Browse gallery" at bounding box center [47, 108] width 26 height 11
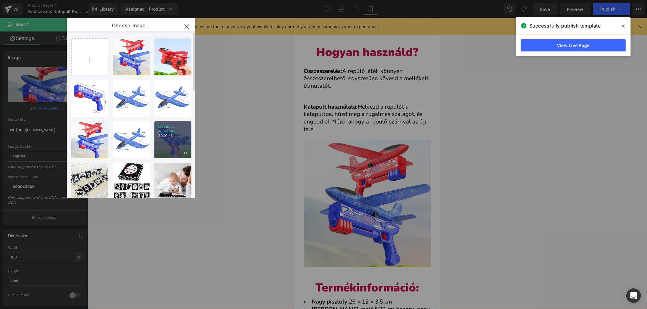
click at [172, 137] on p "150.91 KB" at bounding box center [172, 136] width 31 height 5
type input "https://ucarecdn.com/a687b5de-aff4-40c2-85b6-42d7024ab26d/-/format/auto/-/previ…"
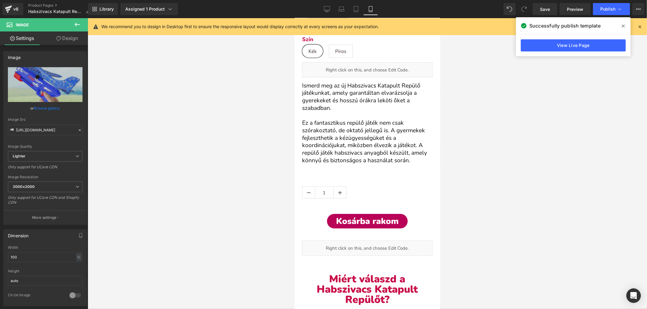
scroll to position [269, 0]
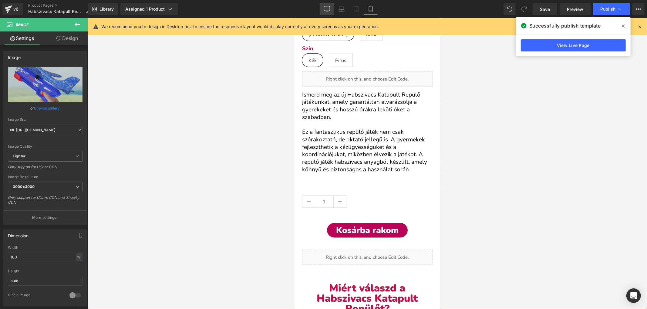
click at [328, 7] on icon at bounding box center [327, 9] width 6 height 6
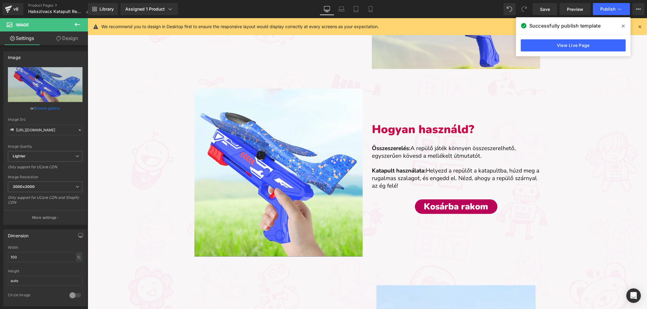
scroll to position [505, 0]
click at [611, 11] on span "Publish" at bounding box center [607, 9] width 15 height 5
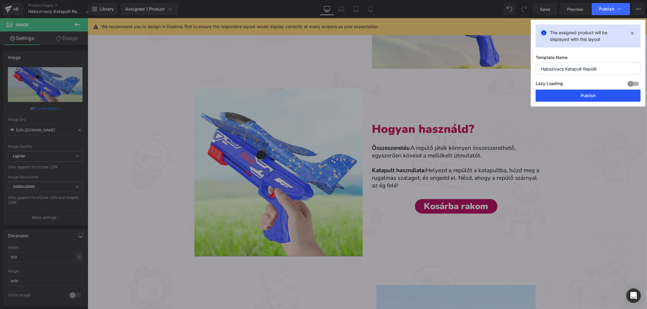
click at [587, 95] on button "Publish" at bounding box center [587, 96] width 105 height 12
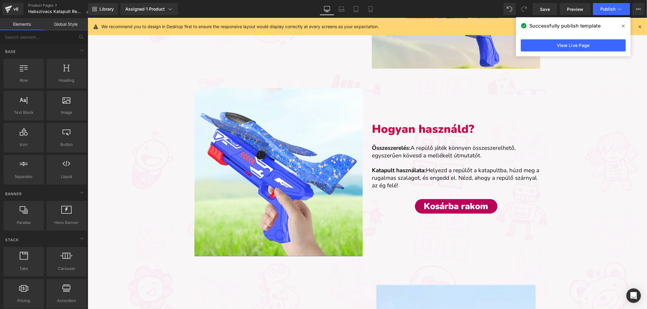
drag, startPoint x: 632, startPoint y: 204, endPoint x: 612, endPoint y: 91, distance: 115.0
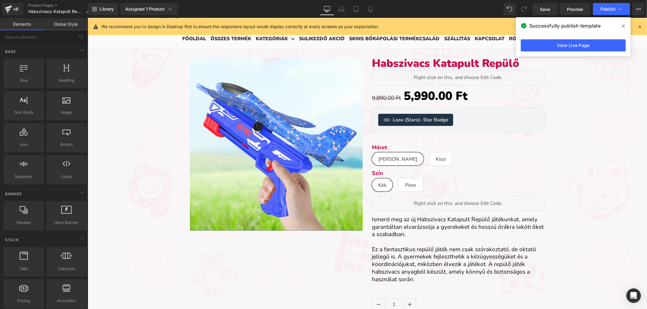
scroll to position [0, 0]
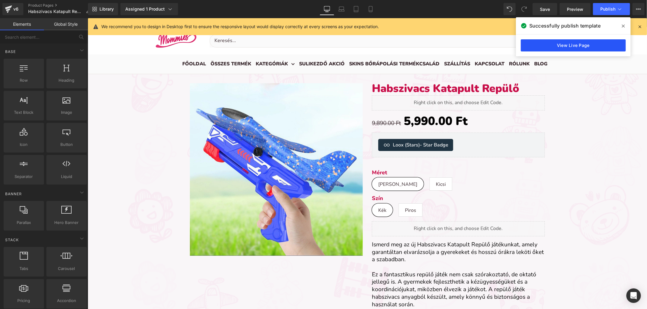
click at [535, 46] on link "View Live Page" at bounding box center [572, 45] width 105 height 12
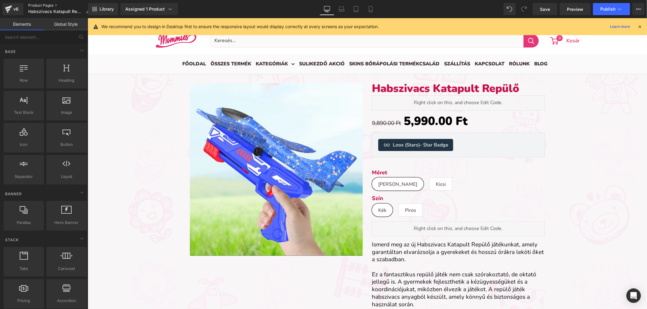
click at [40, 4] on link "Product Pages" at bounding box center [61, 5] width 67 height 5
